Goal: Find contact information: Find contact information

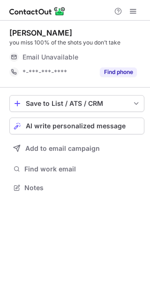
scroll to position [4, 5]
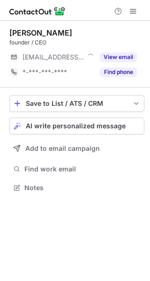
scroll to position [4, 5]
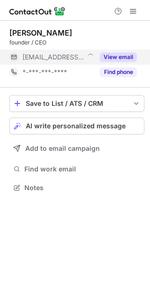
click at [133, 56] on button "View email" at bounding box center [118, 57] width 37 height 9
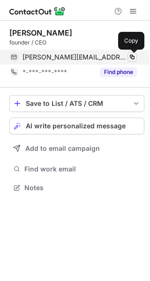
click at [133, 57] on span at bounding box center [133, 57] width 8 height 8
